Goal: Transaction & Acquisition: Purchase product/service

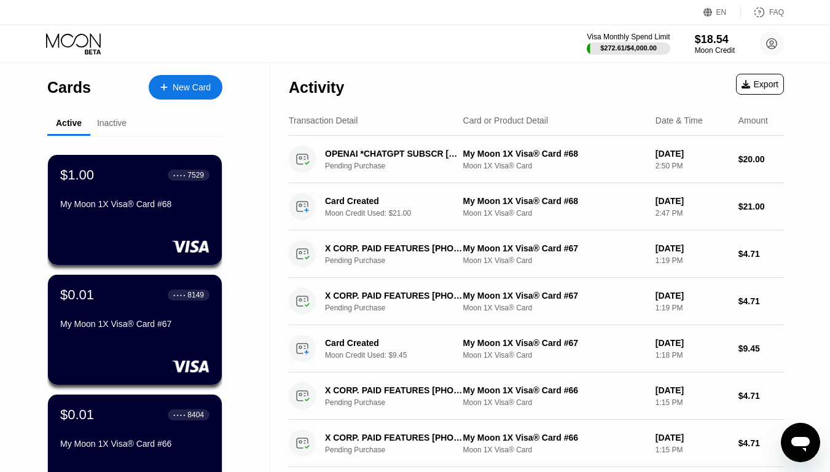
click at [242, 74] on div "Cards New Card Active Inactive $1.00 ● ● ● ● 7529 My Moon 1X Visa® Card #68 $0.…" at bounding box center [135, 436] width 270 height 747
click at [181, 85] on div "New Card" at bounding box center [192, 87] width 38 height 10
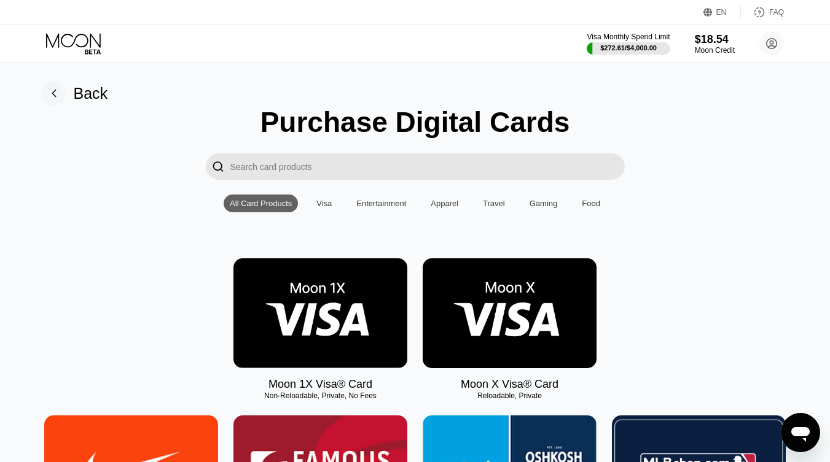
click at [354, 332] on img at bounding box center [320, 313] width 174 height 110
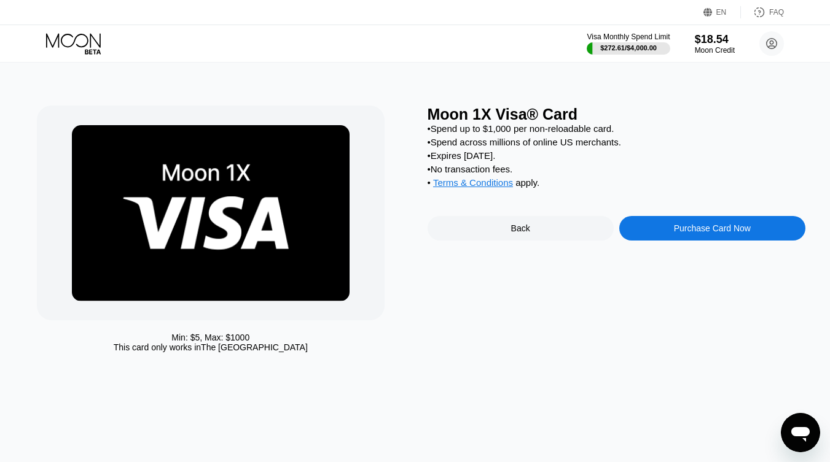
click at [688, 233] on div "Purchase Card Now" at bounding box center [712, 228] width 77 height 10
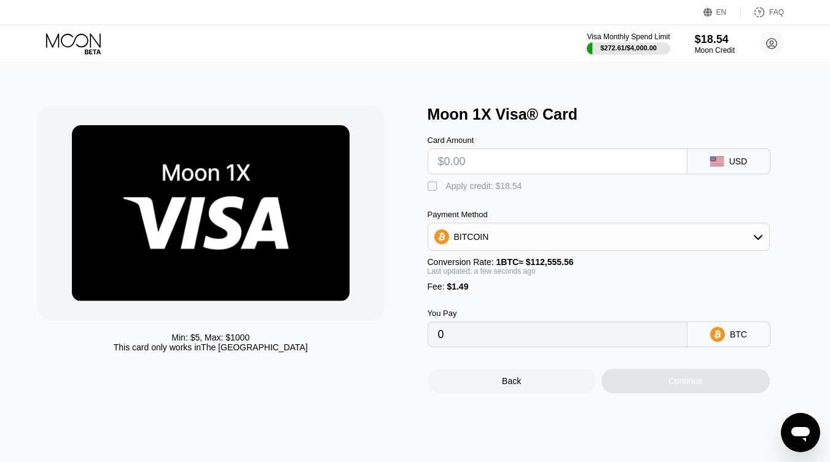
click at [535, 174] on input "text" at bounding box center [557, 161] width 239 height 25
click at [565, 160] on input "text" at bounding box center [557, 161] width 239 height 25
type input "$10"
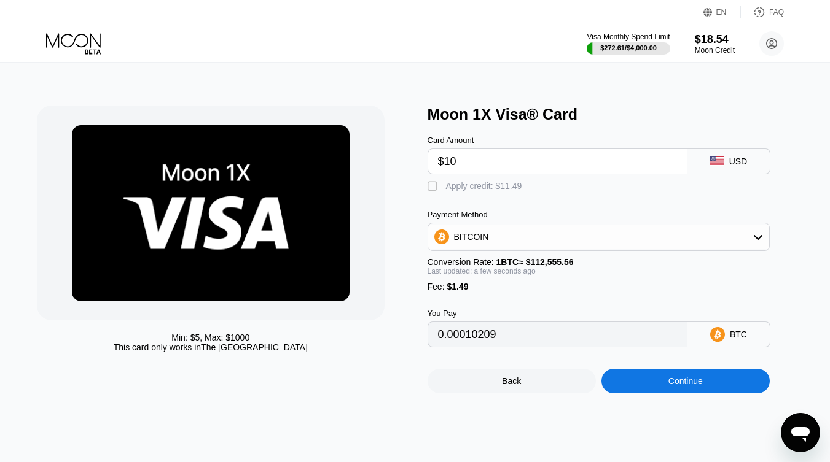
type input "0.00010209"
type input "$10.9"
type input "0.00011008"
type input "$10.9"
click at [480, 190] on div "Apply credit: $12.39" at bounding box center [484, 186] width 76 height 10
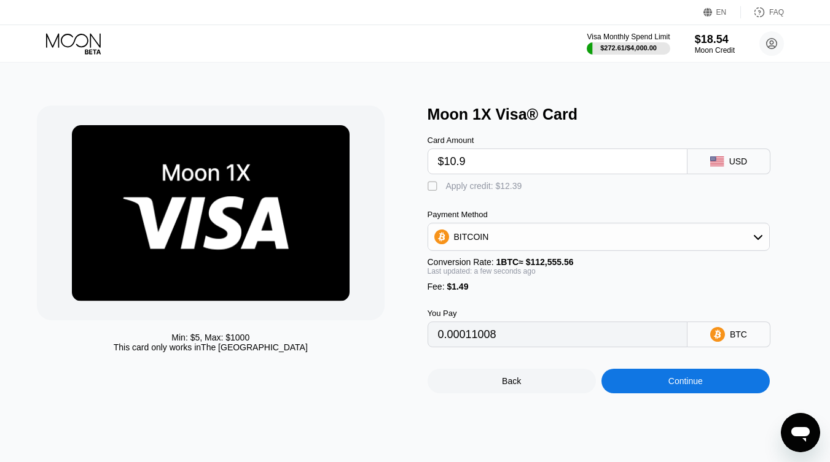
type input "0"
drag, startPoint x: 492, startPoint y: 167, endPoint x: 443, endPoint y: 168, distance: 49.1
click at [443, 168] on input "$10.9" at bounding box center [557, 161] width 239 height 25
click at [467, 167] on input "$10.9" at bounding box center [557, 161] width 239 height 25
drag, startPoint x: 460, startPoint y: 165, endPoint x: 446, endPoint y: 168, distance: 14.6
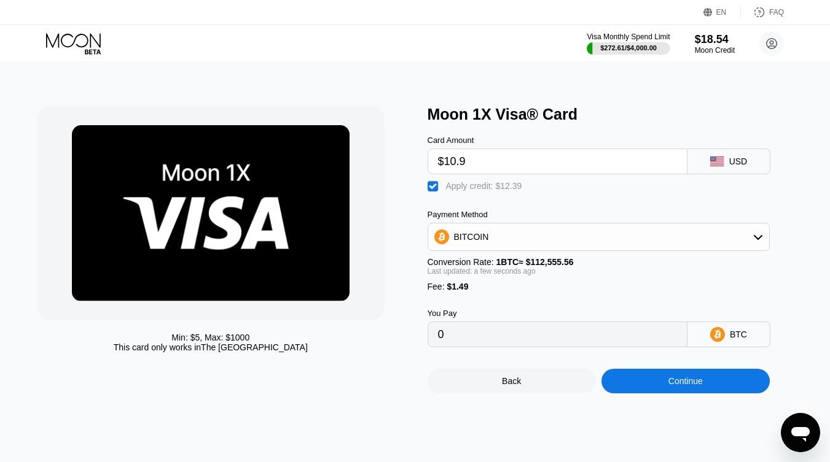
click at [446, 168] on input "$10.9" at bounding box center [557, 161] width 239 height 25
type input "$99"
type input "0.00072809"
type input "$994"
type input "0.00867972"
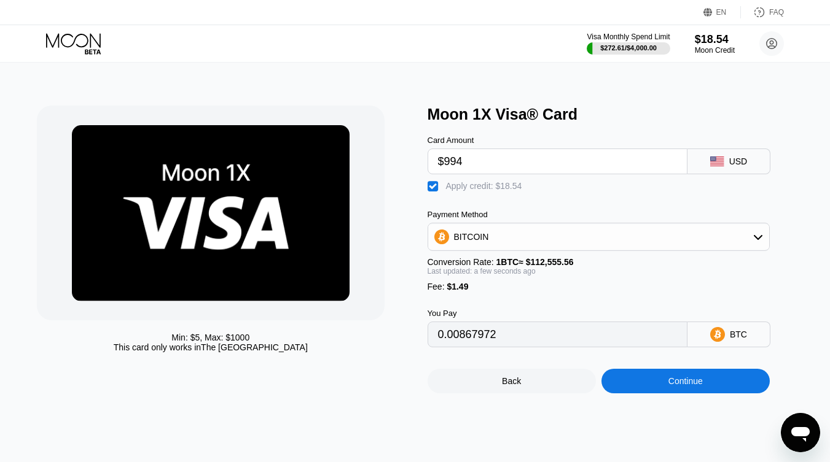
type input "$99"
type input "0.00072809"
type input "$9"
type input "0"
type input "$9.4"
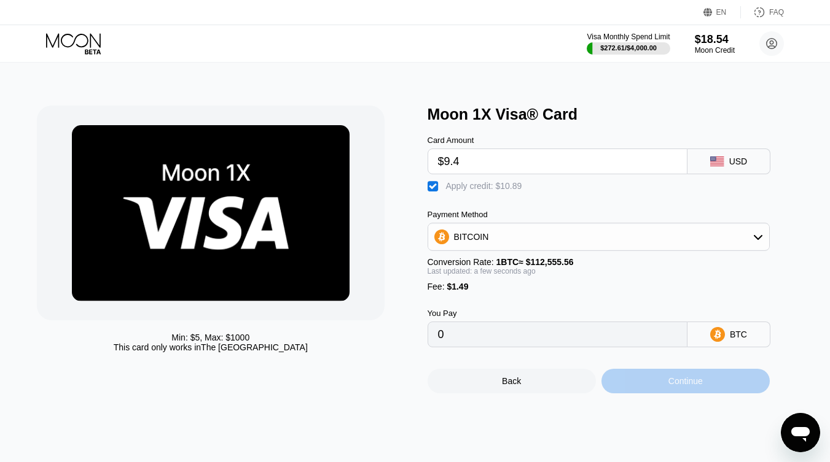
click at [661, 394] on div "Continue" at bounding box center [685, 381] width 168 height 25
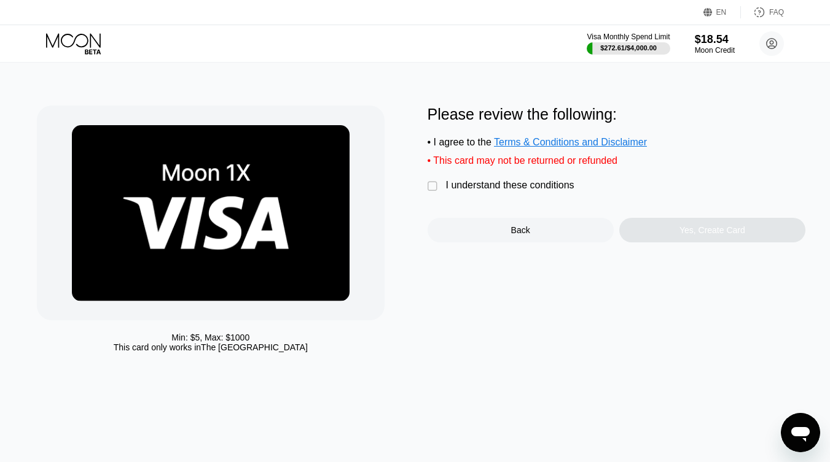
click at [472, 187] on div "I understand these conditions" at bounding box center [510, 185] width 128 height 11
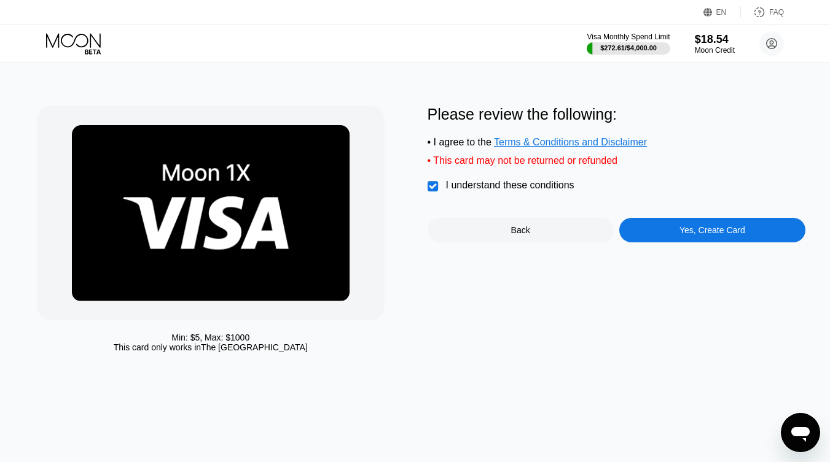
click at [695, 235] on div "Yes, Create Card" at bounding box center [712, 230] width 66 height 10
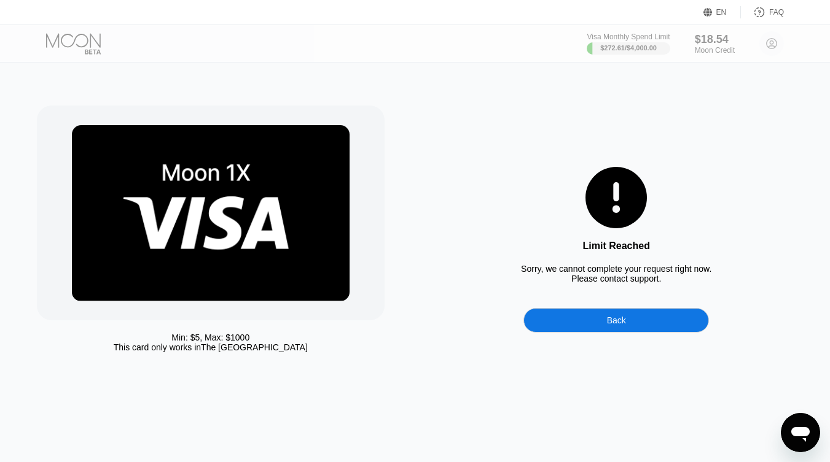
click at [631, 328] on div "Back" at bounding box center [615, 320] width 185 height 25
